Goal: Information Seeking & Learning: Learn about a topic

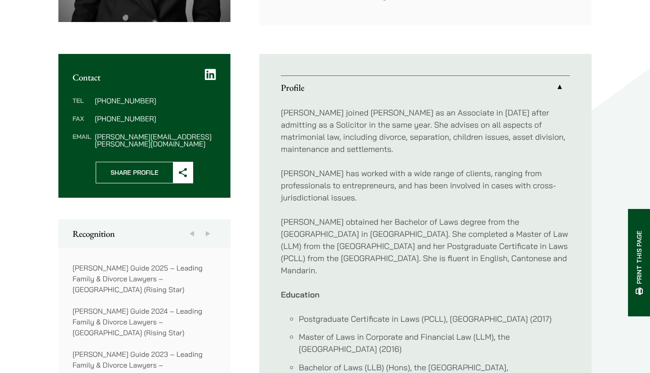
scroll to position [300, 0]
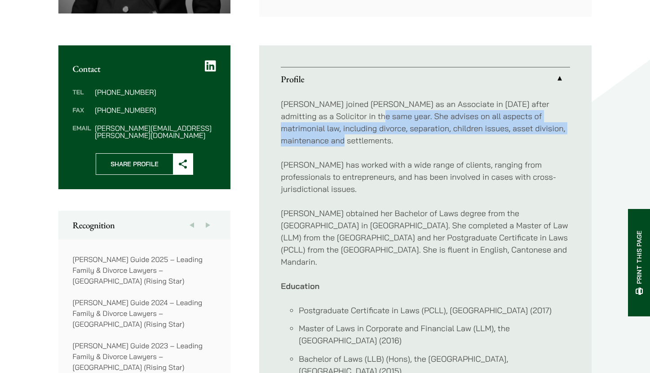
drag, startPoint x: 336, startPoint y: 143, endPoint x: 348, endPoint y: 119, distance: 26.3
click at [348, 119] on p "Shirley joined Haldanes as an Associate in 2020 after admitting as a Solicitor …" at bounding box center [425, 122] width 289 height 49
copy p "She advises on all aspects of matrimonial law, including divorce, separation, c…"
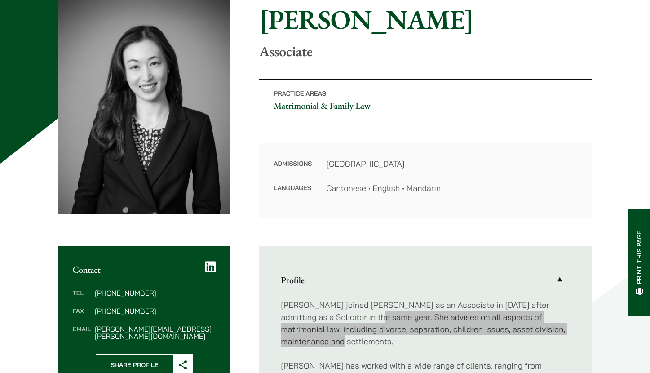
scroll to position [64, 0]
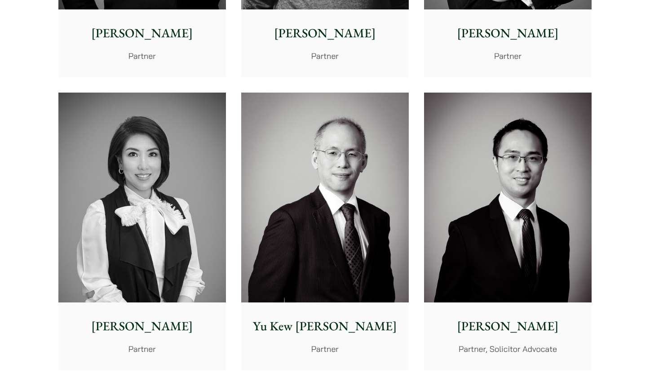
scroll to position [823, 0]
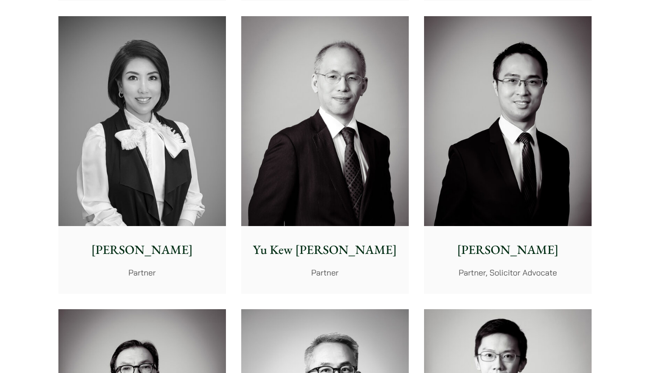
click at [158, 246] on p "Elsie Liu" at bounding box center [142, 249] width 153 height 19
click at [488, 252] on p "Nathan Wong" at bounding box center [507, 249] width 153 height 19
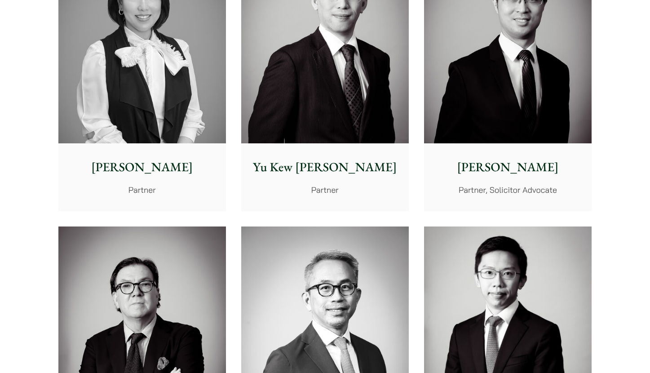
scroll to position [1048, 0]
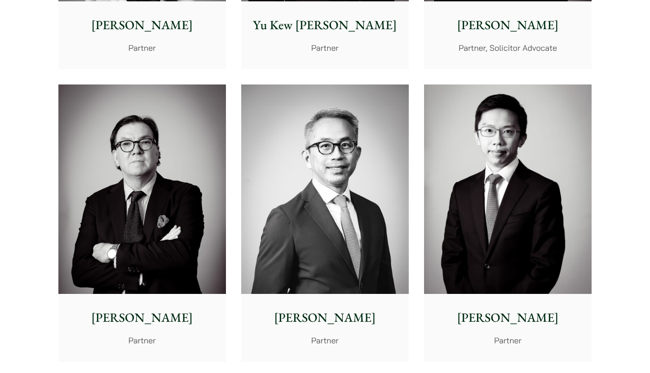
click at [503, 173] on img at bounding box center [508, 189] width 168 height 210
click at [341, 205] on img at bounding box center [325, 189] width 168 height 210
click at [155, 215] on img at bounding box center [142, 189] width 168 height 210
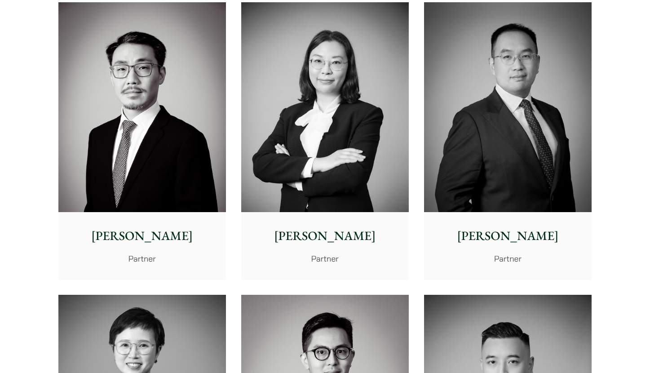
scroll to position [1647, 0]
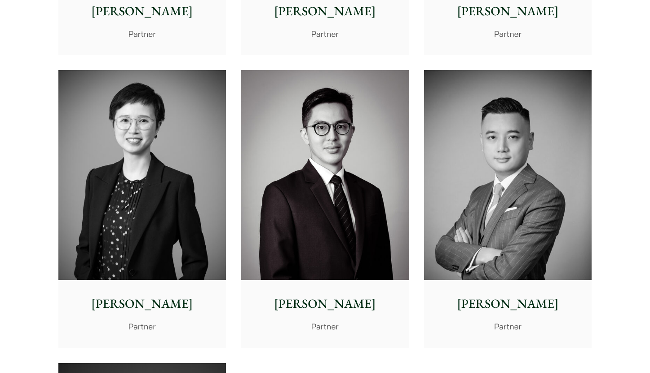
click at [325, 191] on img at bounding box center [325, 175] width 168 height 210
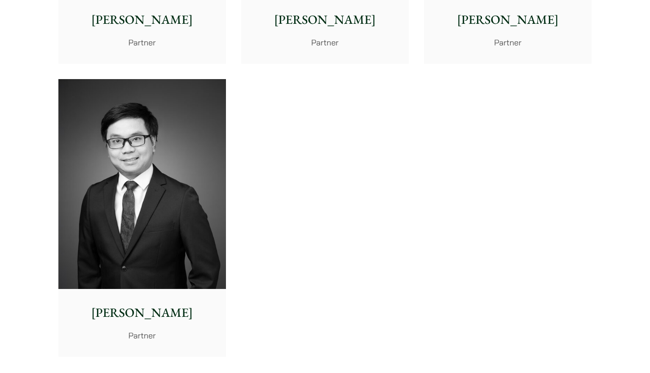
scroll to position [1946, 0]
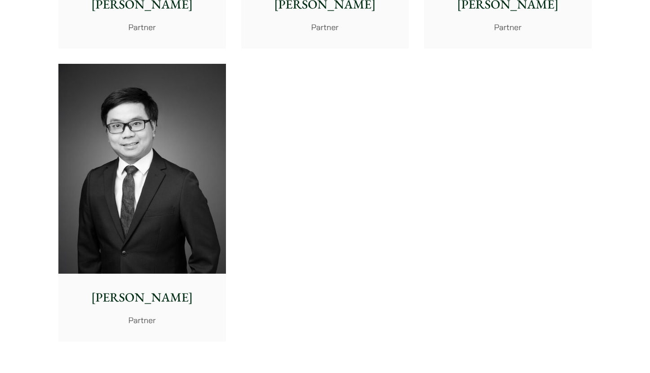
click at [120, 246] on img at bounding box center [142, 169] width 168 height 210
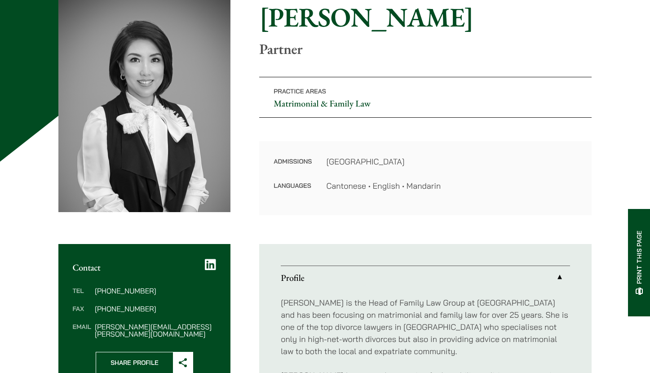
scroll to position [300, 0]
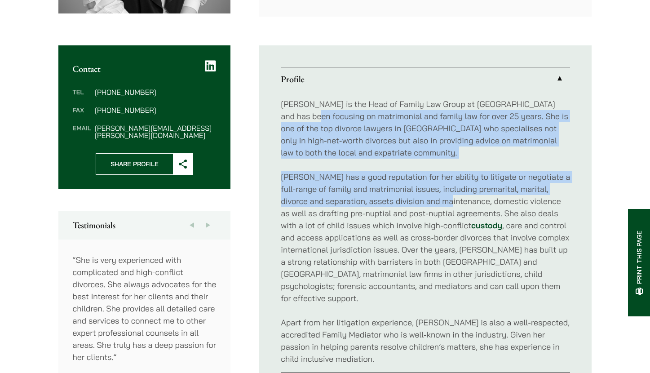
drag, startPoint x: 285, startPoint y: 116, endPoint x: 442, endPoint y: 199, distance: 178.4
click at [442, 199] on div "Elsie Liu is the Head of Family Law Group at Haldanes and has been focusing on …" at bounding box center [425, 231] width 289 height 281
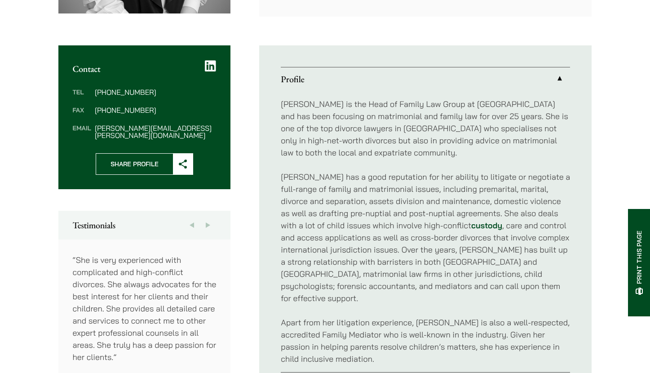
click at [400, 230] on p "Elsie has a good reputation for her ability to litigate or negotiate a full-ran…" at bounding box center [425, 237] width 289 height 133
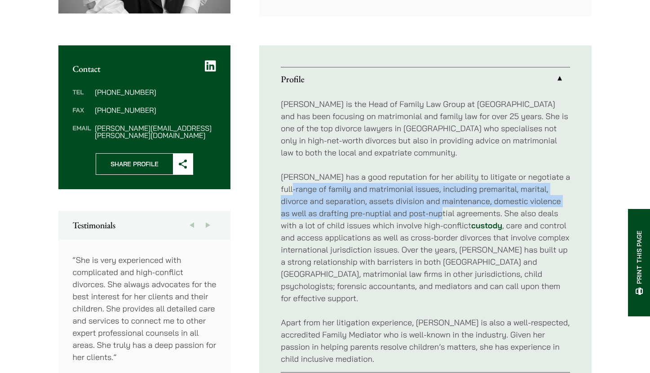
drag, startPoint x: 283, startPoint y: 191, endPoint x: 431, endPoint y: 215, distance: 149.7
click at [431, 215] on p "Elsie has a good reputation for her ability to litigate or negotiate a full-ran…" at bounding box center [425, 237] width 289 height 133
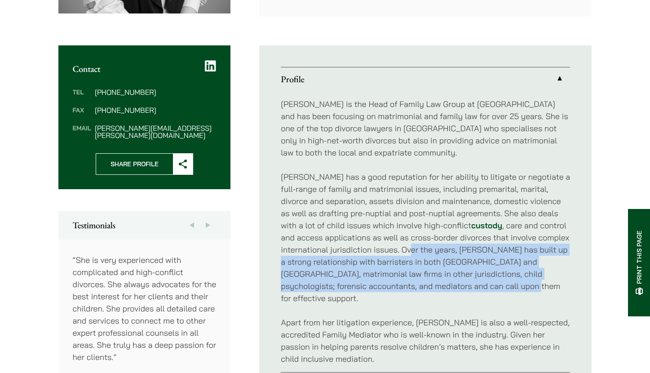
drag, startPoint x: 502, startPoint y: 285, endPoint x: 413, endPoint y: 253, distance: 94.5
click at [413, 253] on p "Elsie has a good reputation for her ability to litigate or negotiate a full-ran…" at bounding box center [425, 237] width 289 height 133
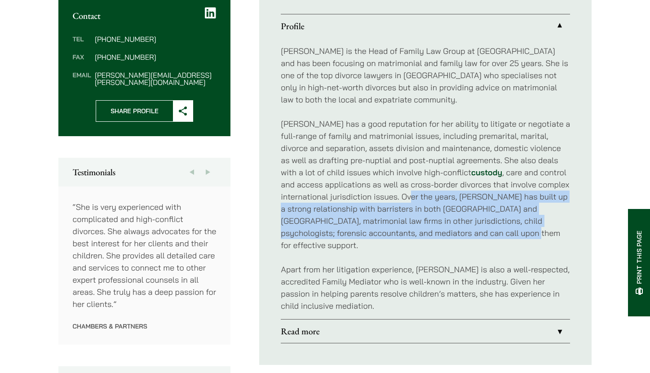
scroll to position [374, 0]
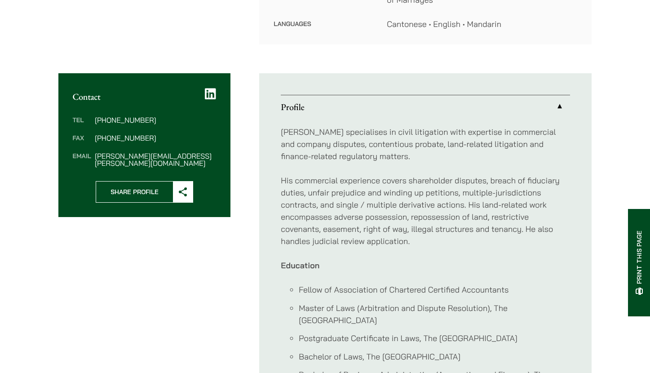
scroll to position [374, 0]
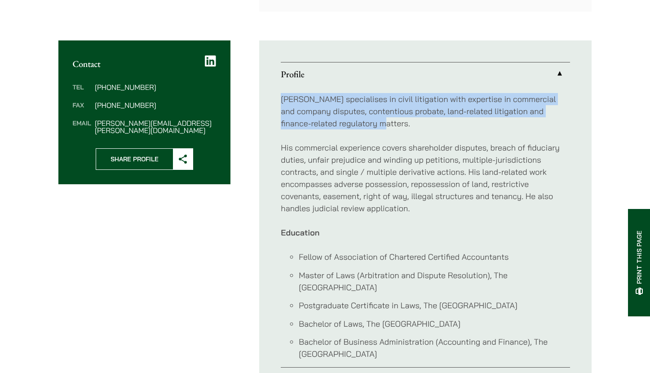
drag, startPoint x: 278, startPoint y: 87, endPoint x: 384, endPoint y: 109, distance: 108.3
click at [384, 109] on ul "Profile [PERSON_NAME] specialises in civil litigation with expertise in commerc…" at bounding box center [425, 226] width 332 height 372
copy p "Nathan specialises in civil litigation with expertise in commercial and company…"
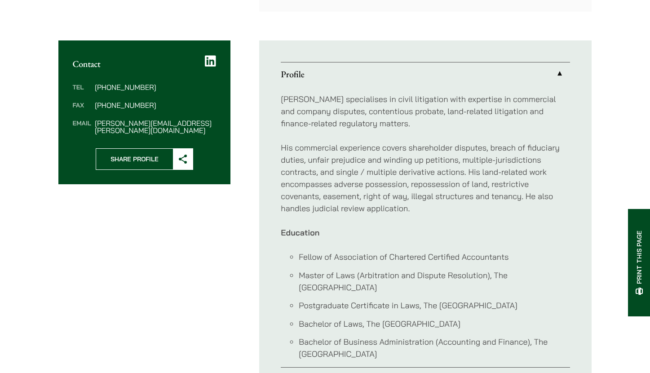
click at [459, 195] on p "His commercial experience covers shareholder disputes, breach of fiduciary duti…" at bounding box center [425, 177] width 289 height 73
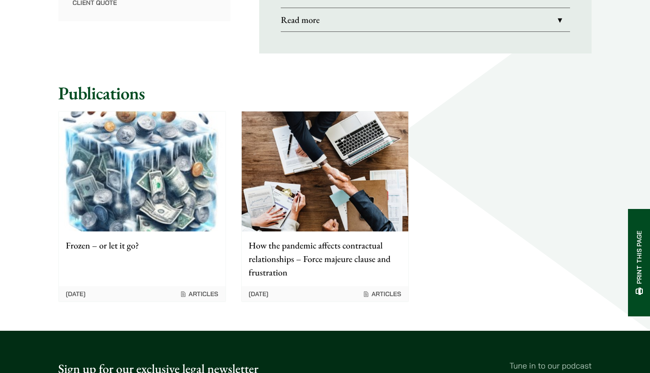
scroll to position [449, 0]
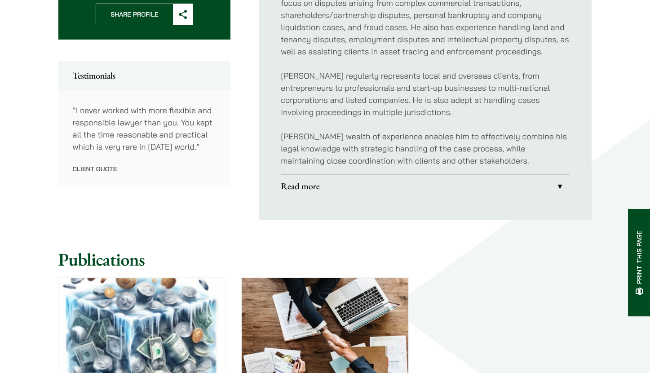
click at [358, 187] on link "Read more" at bounding box center [425, 185] width 289 height 23
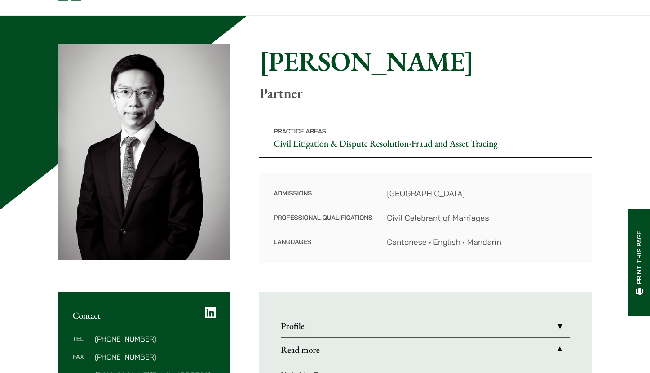
scroll to position [75, 0]
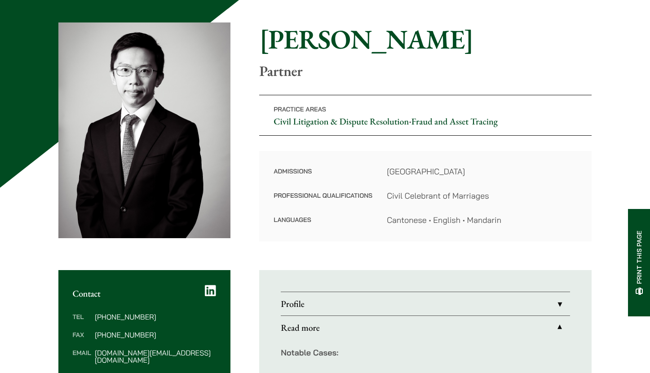
click at [339, 296] on link "Profile" at bounding box center [425, 303] width 289 height 23
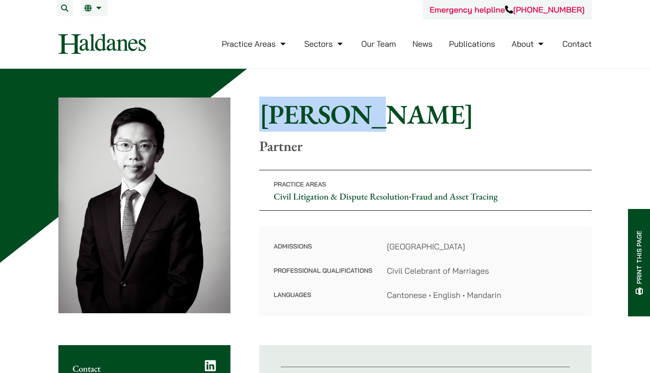
drag, startPoint x: 388, startPoint y: 116, endPoint x: 232, endPoint y: 111, distance: 155.5
click at [232, 111] on div "Home » Lawyers » Henry Ma Henry Ma Partner Practice Areas Civil Litigation & Di…" at bounding box center [325, 206] width 534 height 219
copy div "Home » Lawyers » Henry Ma Henry Ma"
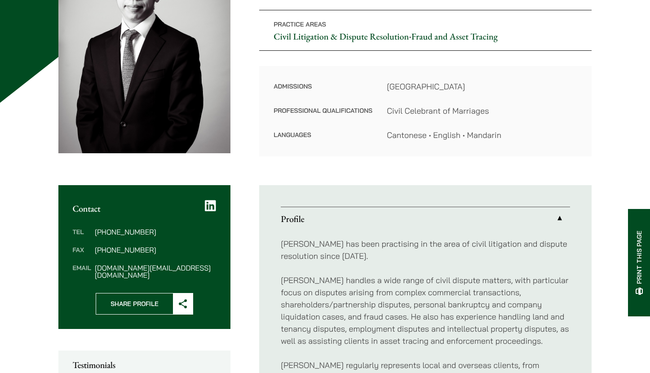
scroll to position [449, 0]
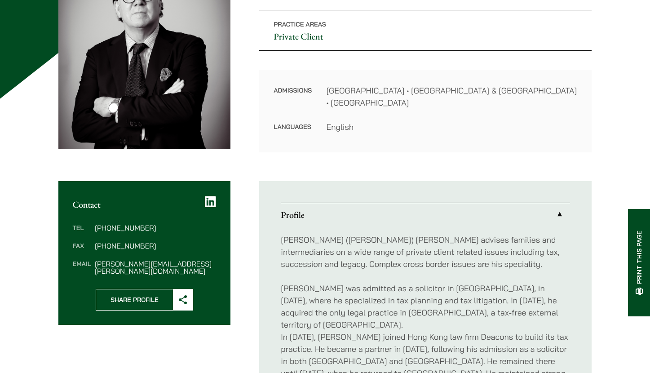
scroll to position [300, 0]
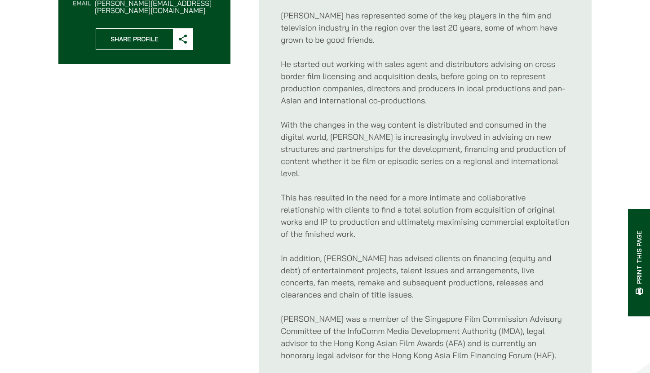
scroll to position [599, 0]
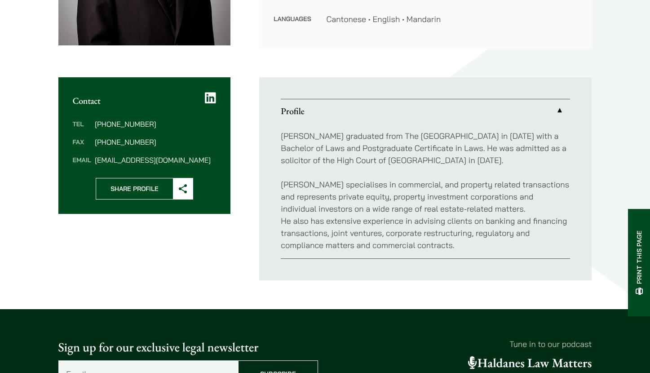
scroll to position [374, 0]
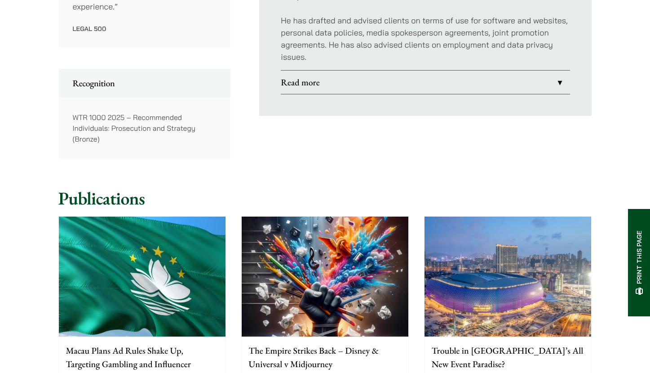
scroll to position [674, 0]
